Goal: Information Seeking & Learning: Learn about a topic

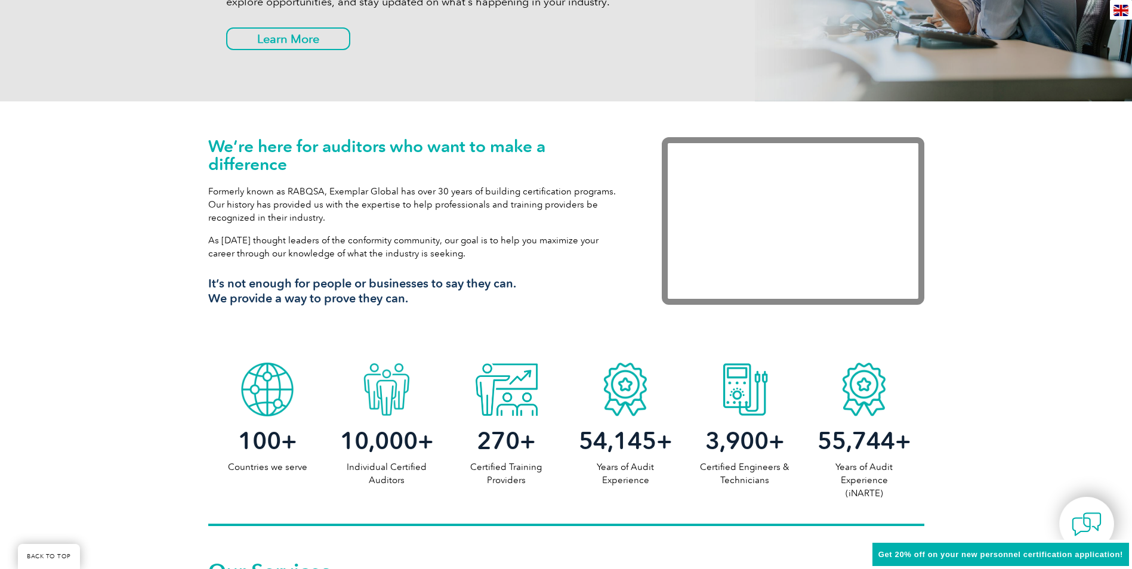
scroll to position [60, 0]
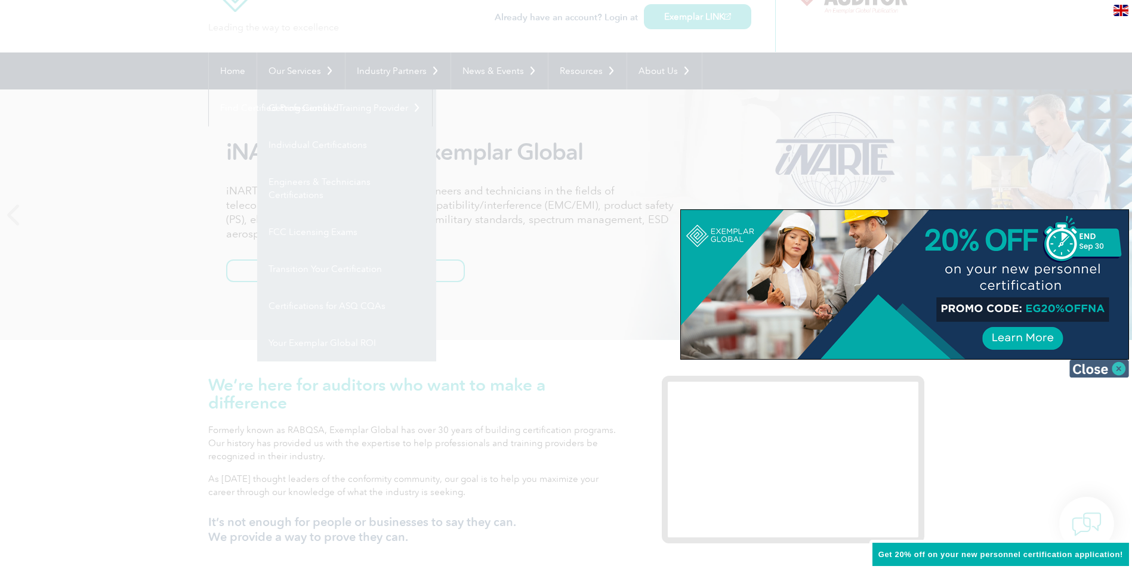
click at [1117, 369] on img at bounding box center [1099, 369] width 60 height 18
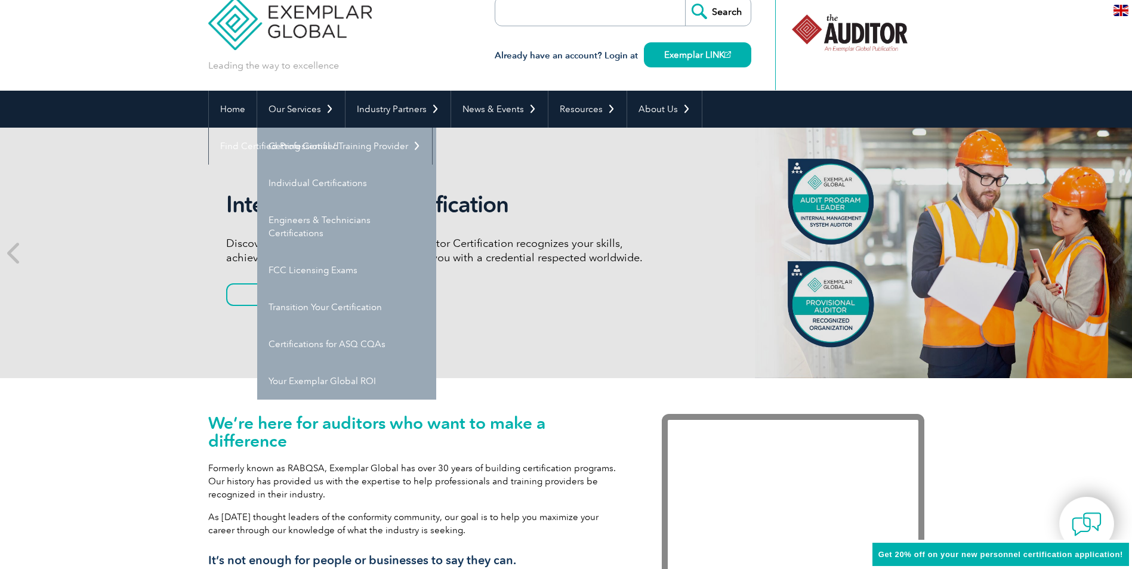
scroll to position [0, 0]
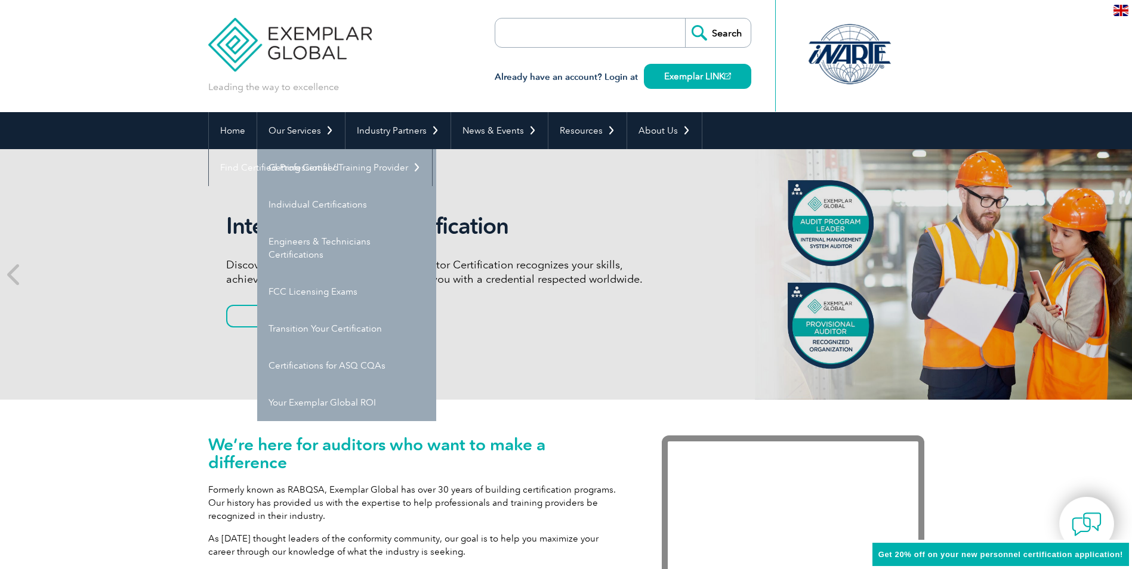
drag, startPoint x: 1004, startPoint y: 91, endPoint x: 1007, endPoint y: 81, distance: 10.6
click at [1005, 91] on header "Leading the way to excellence Search" at bounding box center [566, 56] width 1132 height 112
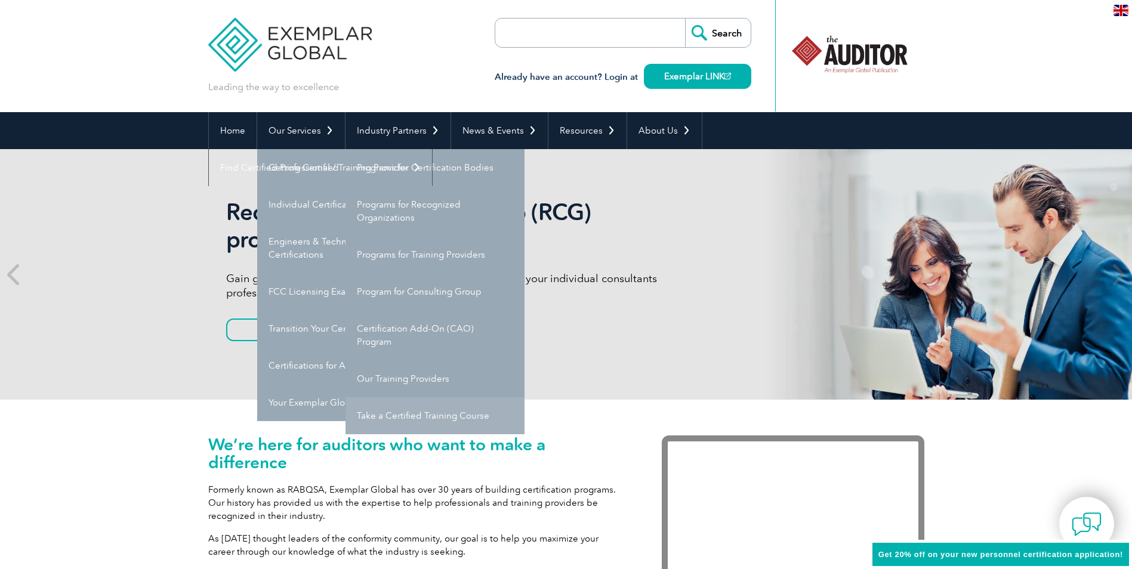
click at [410, 419] on link "Take a Certified Training Course" at bounding box center [434, 415] width 179 height 37
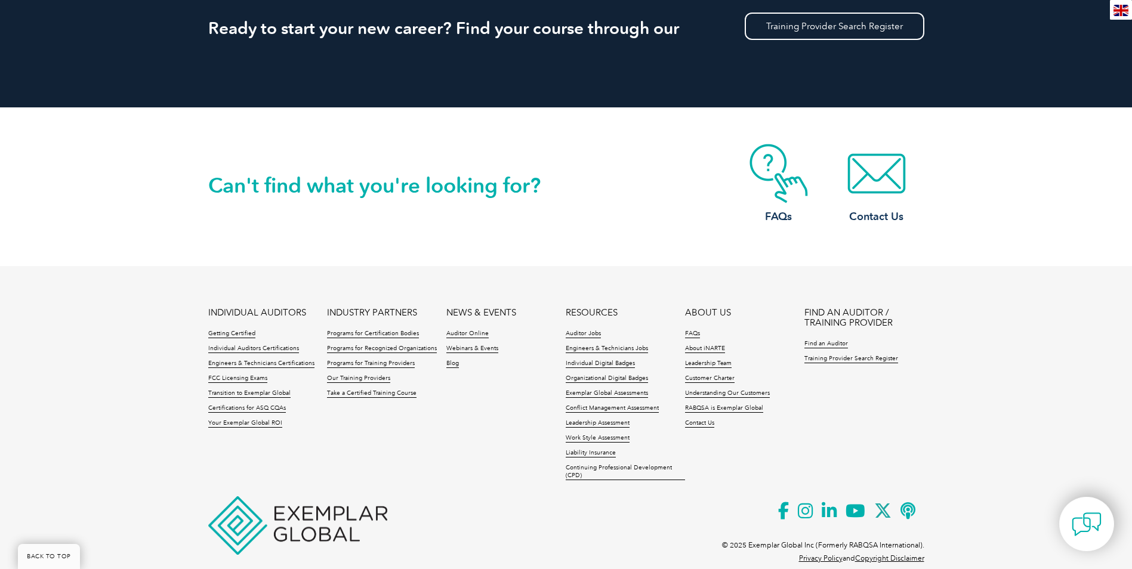
scroll to position [1194, 0]
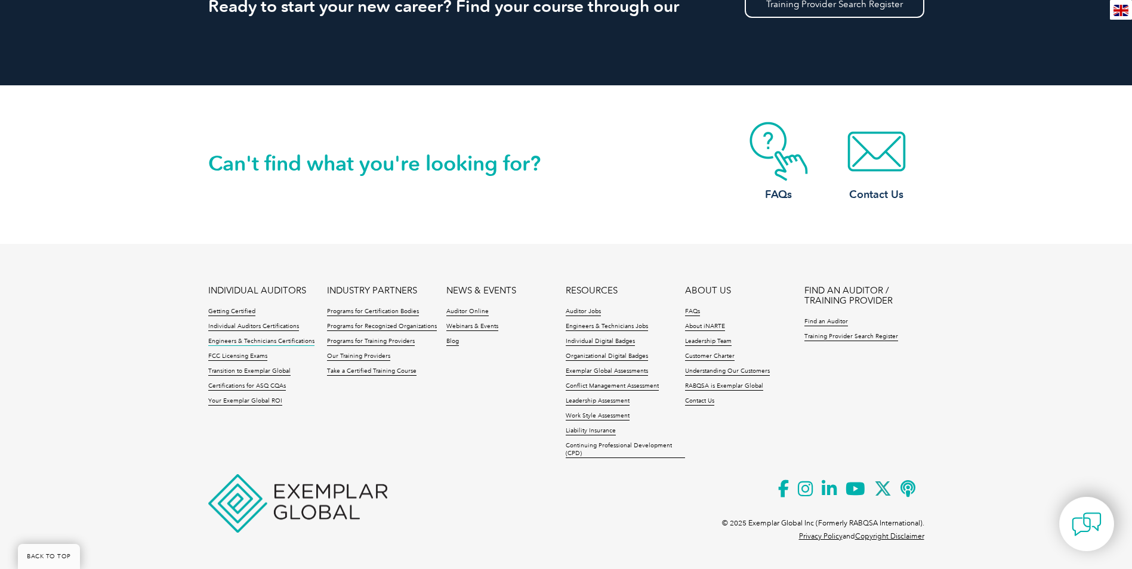
click at [286, 342] on link "Engineers & Technicians Certifications" at bounding box center [261, 342] width 106 height 8
click at [459, 311] on link "Auditor Online" at bounding box center [467, 312] width 42 height 8
click at [828, 320] on link "Find an Auditor" at bounding box center [826, 322] width 44 height 8
click at [820, 322] on link "Find an Auditor" at bounding box center [826, 322] width 44 height 8
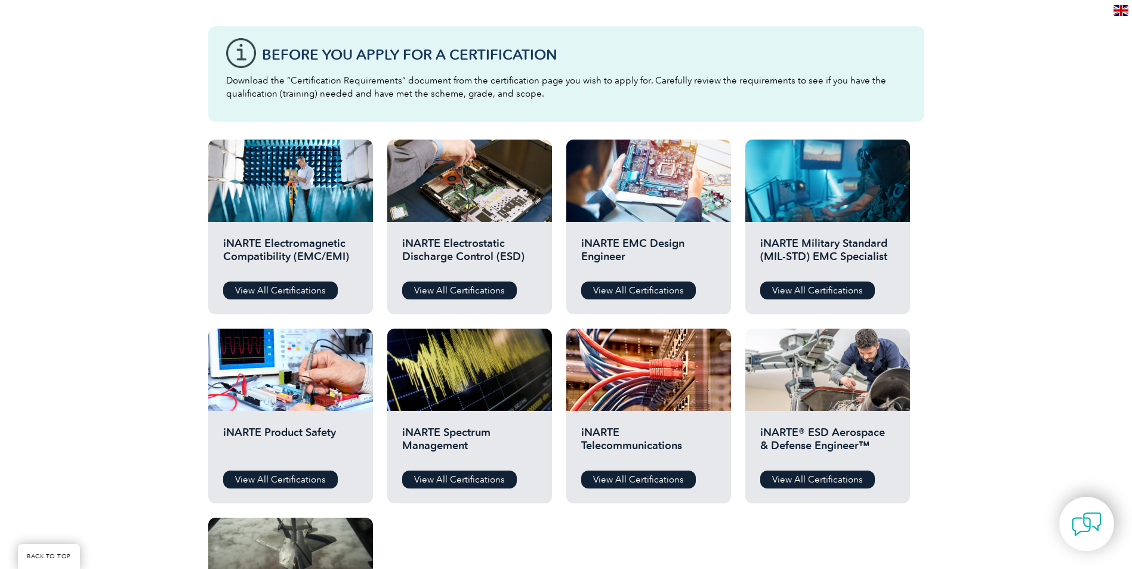
scroll to position [239, 0]
